Goal: Information Seeking & Learning: Learn about a topic

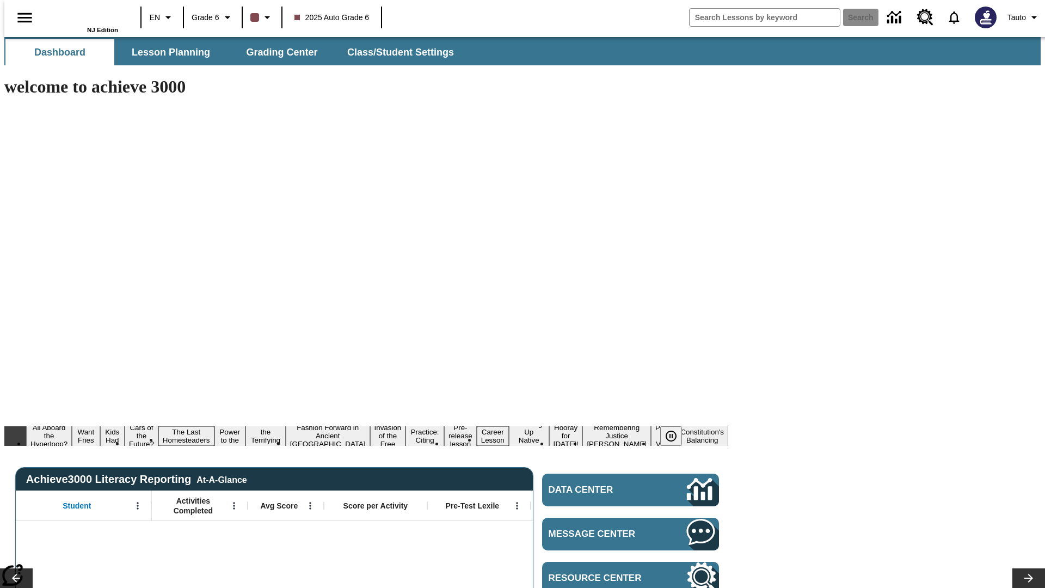
type input "-1"
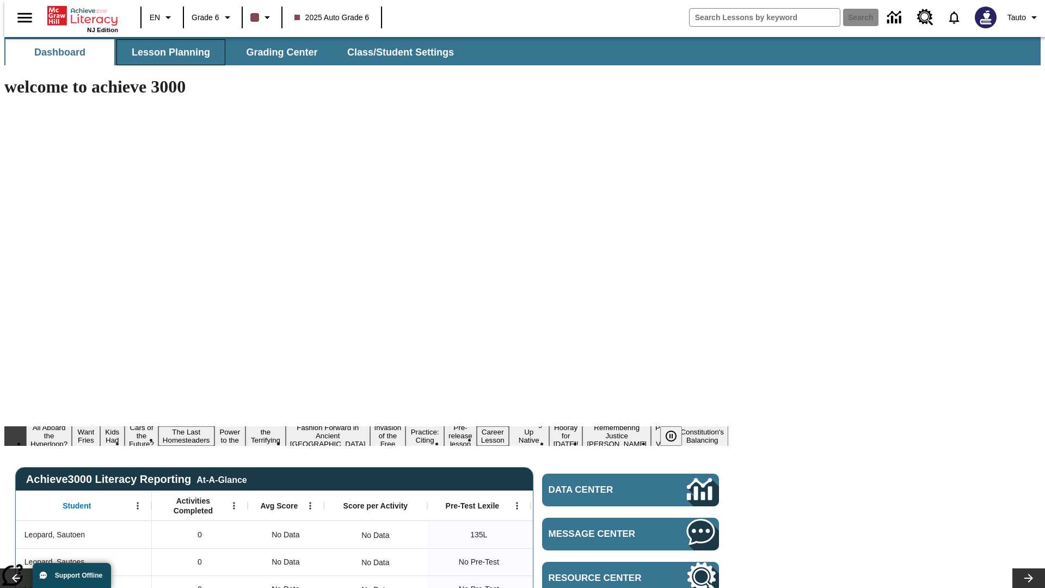
click at [167, 52] on span "Lesson Planning" at bounding box center [171, 52] width 78 height 13
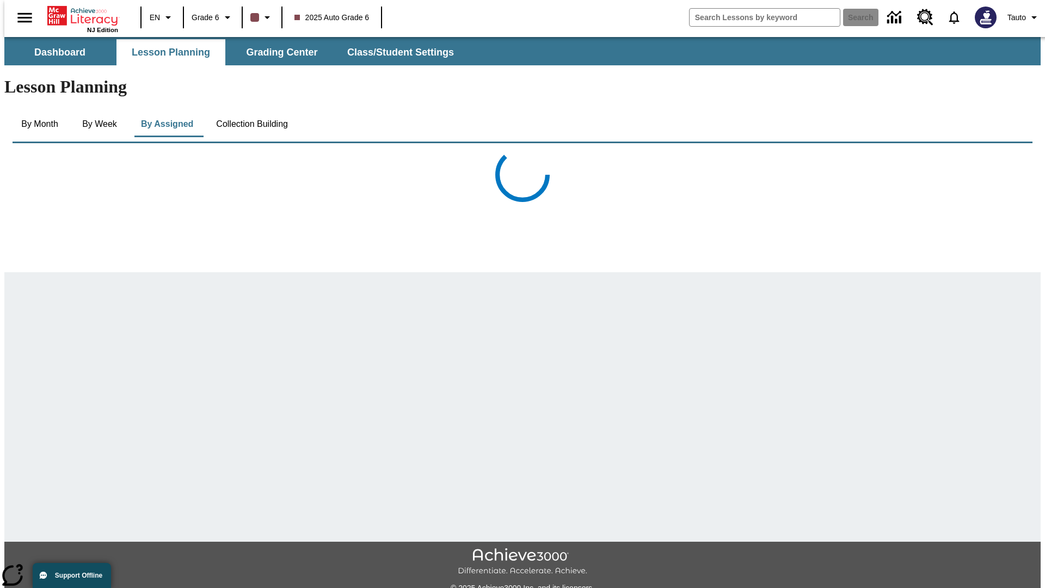
click at [251, 111] on button "Collection Building" at bounding box center [251, 124] width 89 height 26
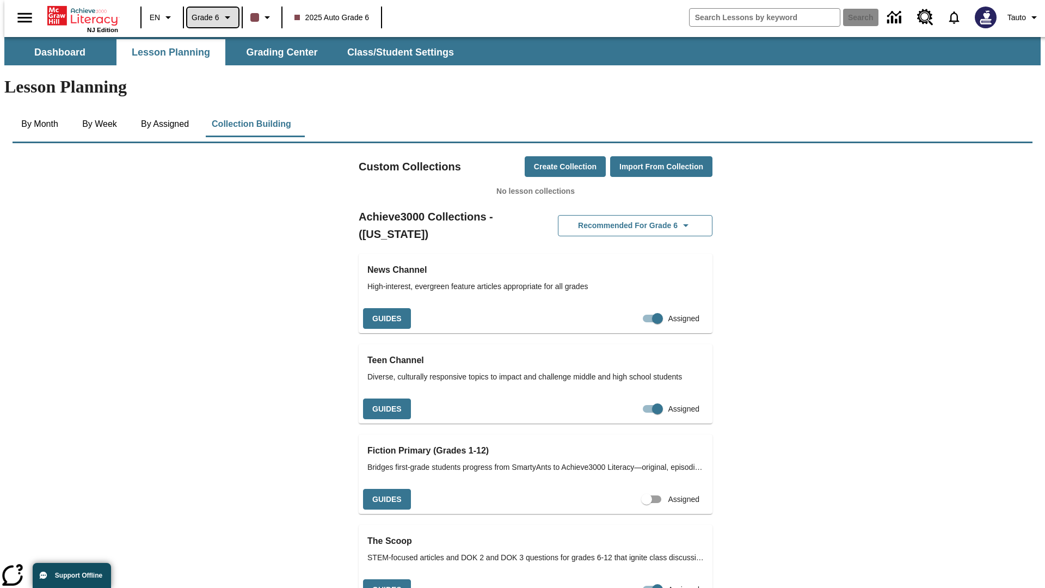
click at [209, 17] on span "Grade 6" at bounding box center [206, 17] width 28 height 11
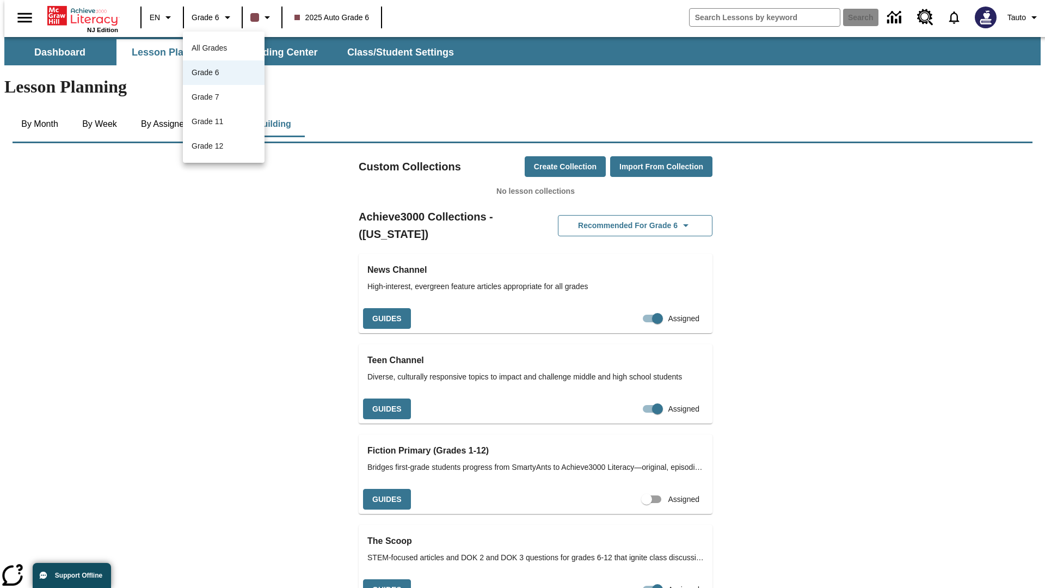
click at [224, 48] on span "All Grades" at bounding box center [209, 48] width 35 height 9
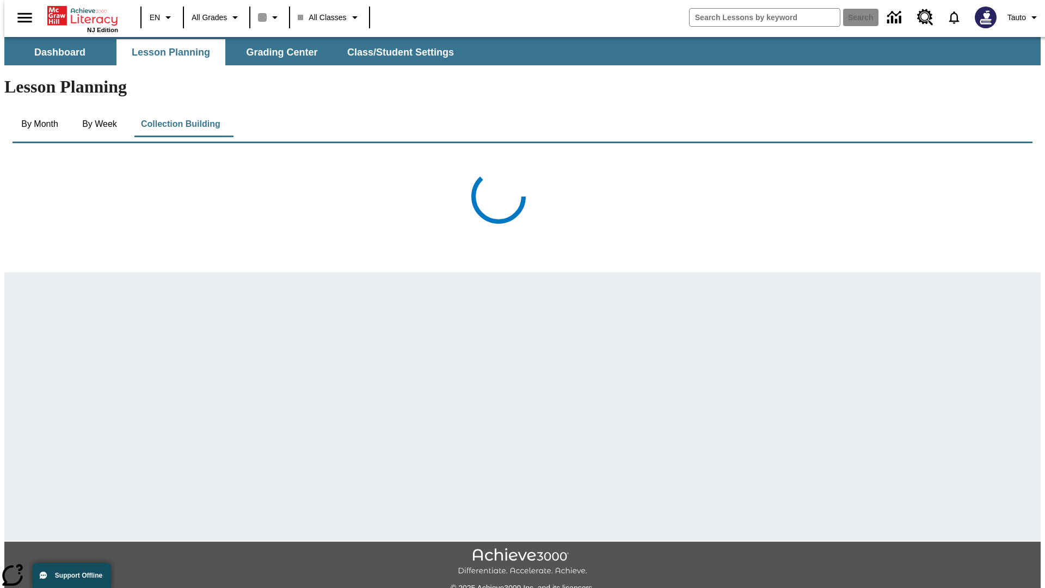
click at [473, 14] on div "NJ Edition EN All Grades All Classes Search Tauto" at bounding box center [526, 17] width 1045 height 35
